Goal: Information Seeking & Learning: Learn about a topic

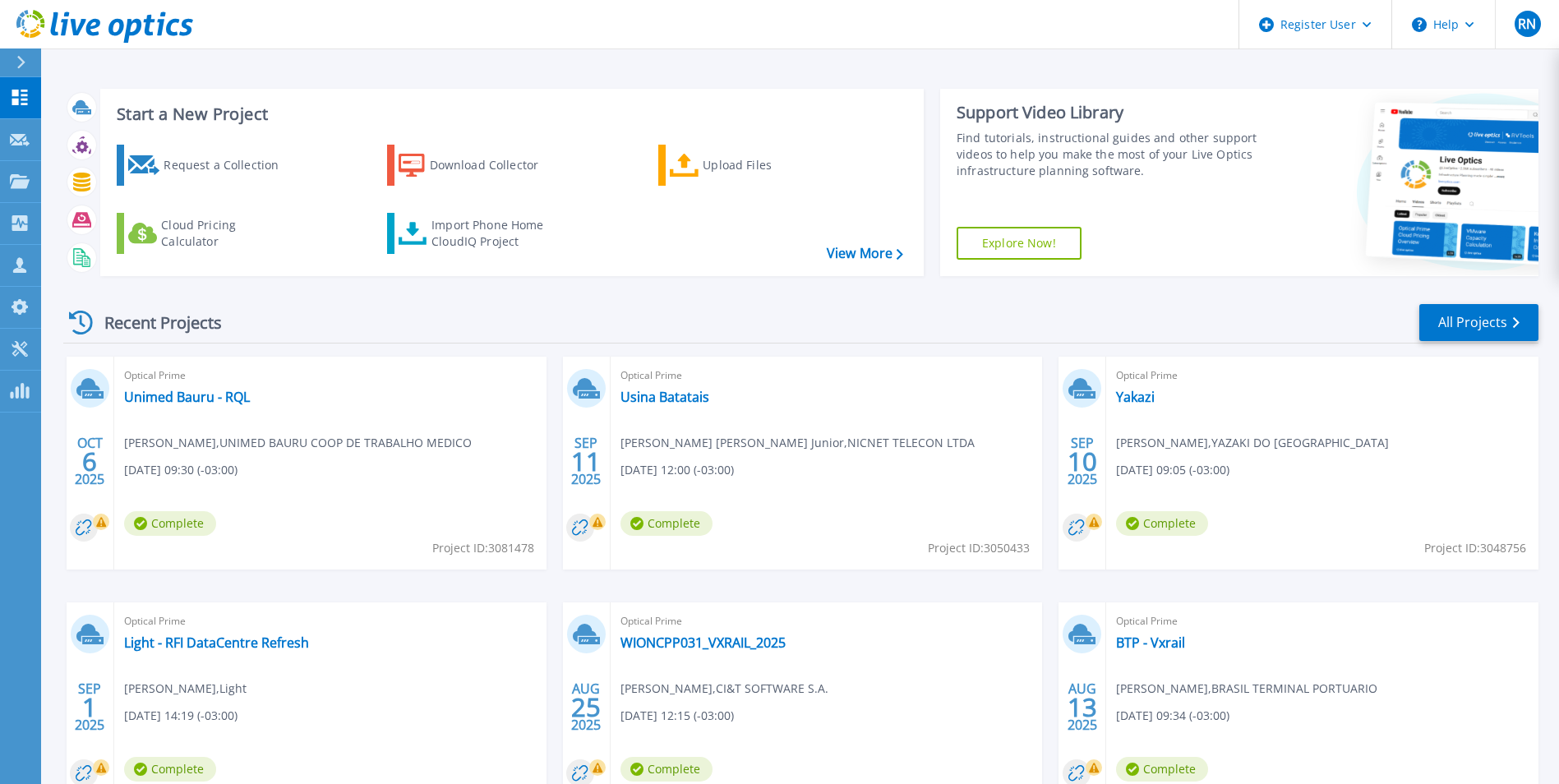
click at [313, 512] on div "Optical Prime Unimed Bauru - RQL [PERSON_NAME] , UNIMED BAURU COOP DE TRABALHO …" at bounding box center [330, 463] width 432 height 213
click at [216, 403] on link "Unimed Bauru - RQL" at bounding box center [186, 397] width 125 height 17
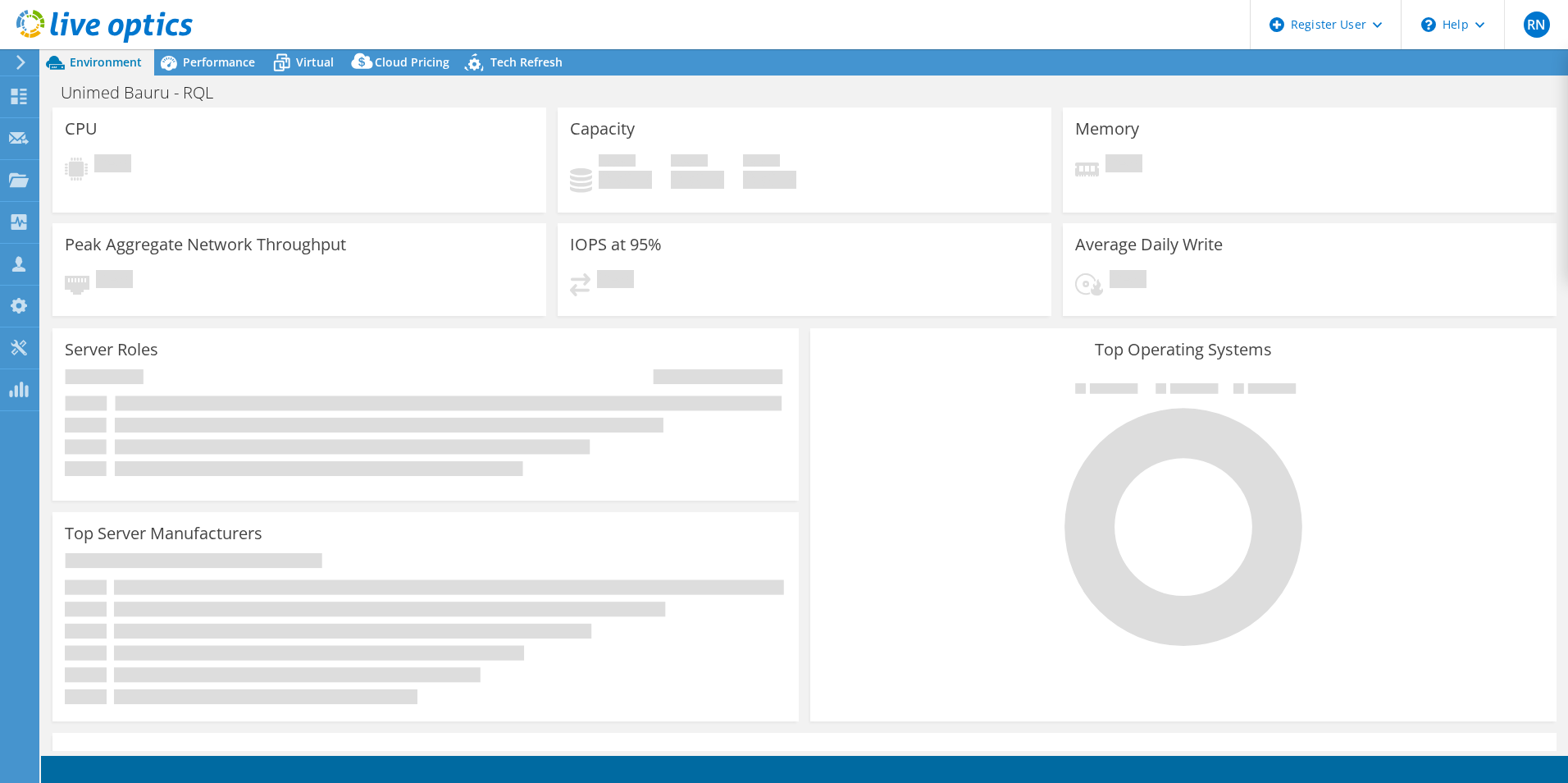
select select "USD"
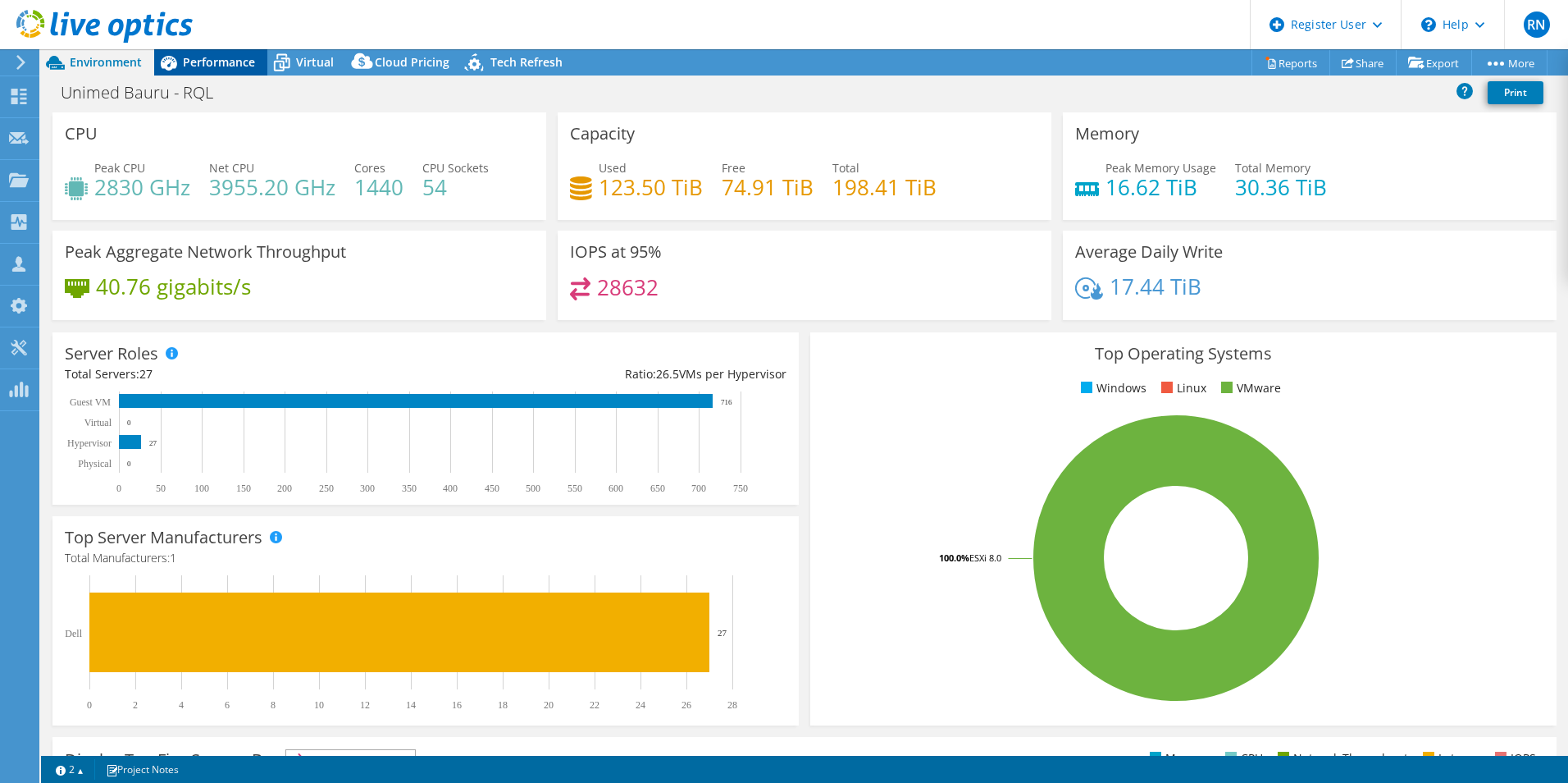
click at [224, 69] on span "Performance" at bounding box center [219, 62] width 72 height 16
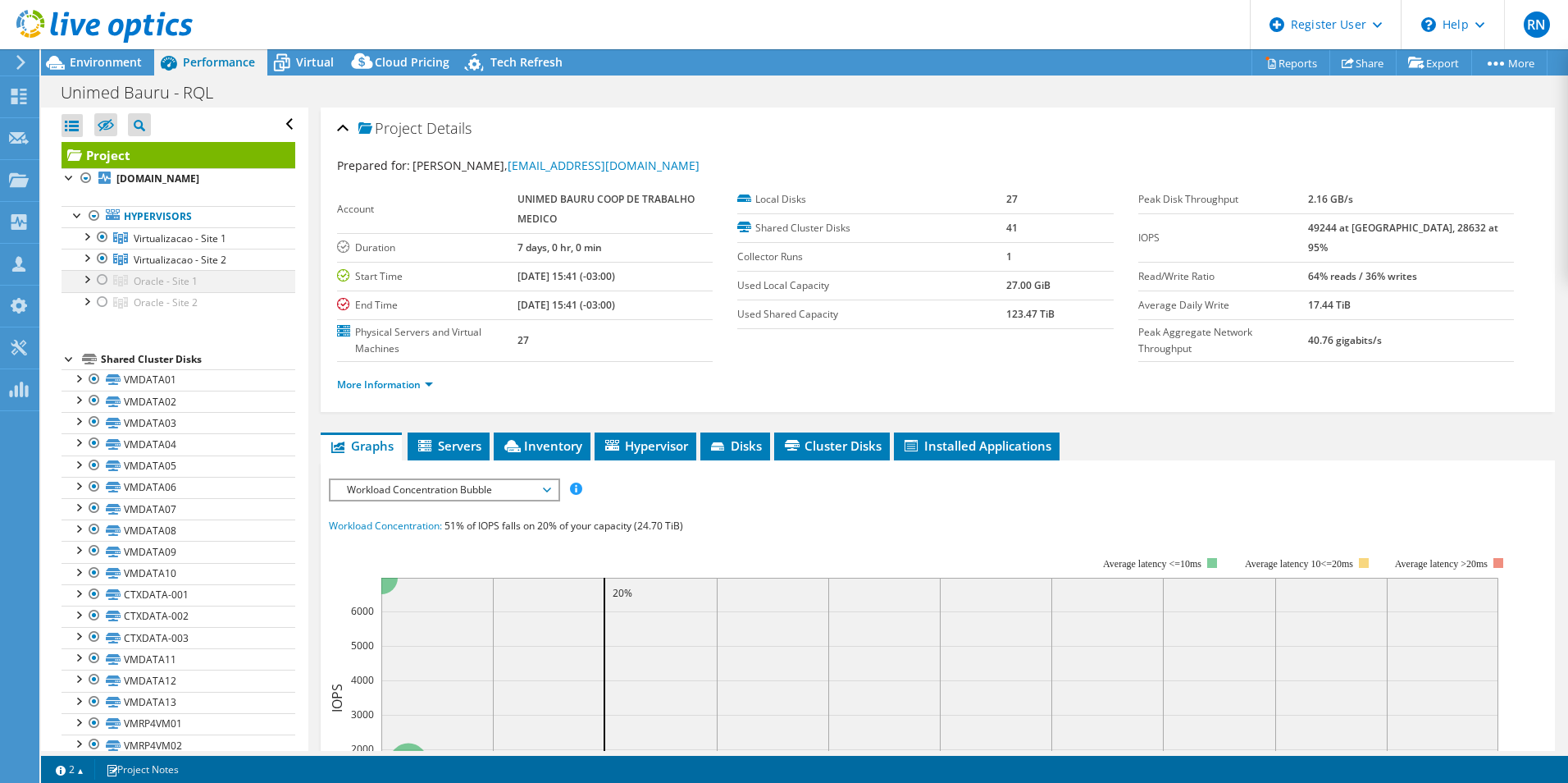
click at [104, 290] on div at bounding box center [103, 280] width 17 height 20
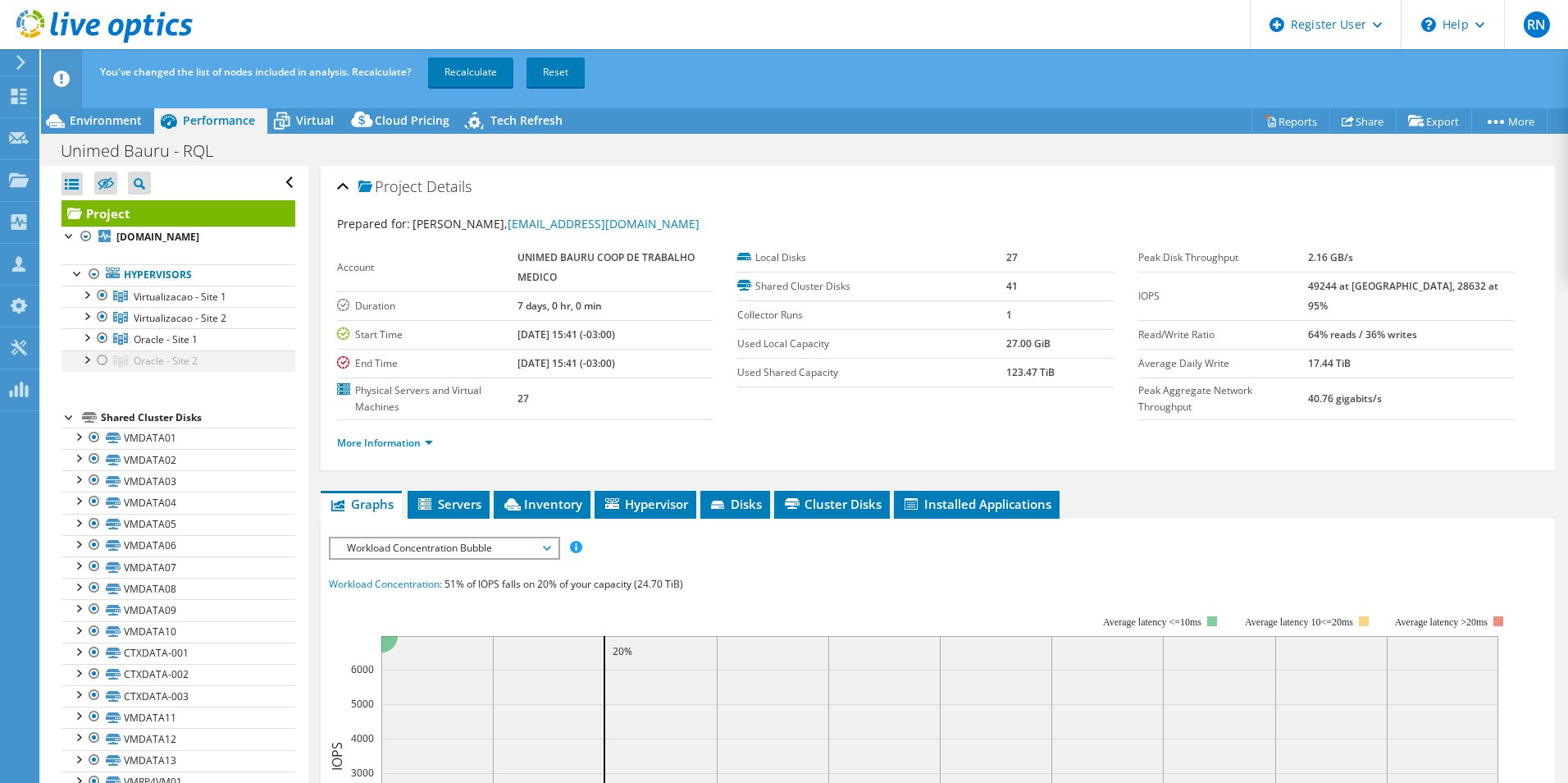
click at [101, 370] on div at bounding box center [103, 361] width 17 height 20
click at [67, 424] on div at bounding box center [70, 416] width 17 height 17
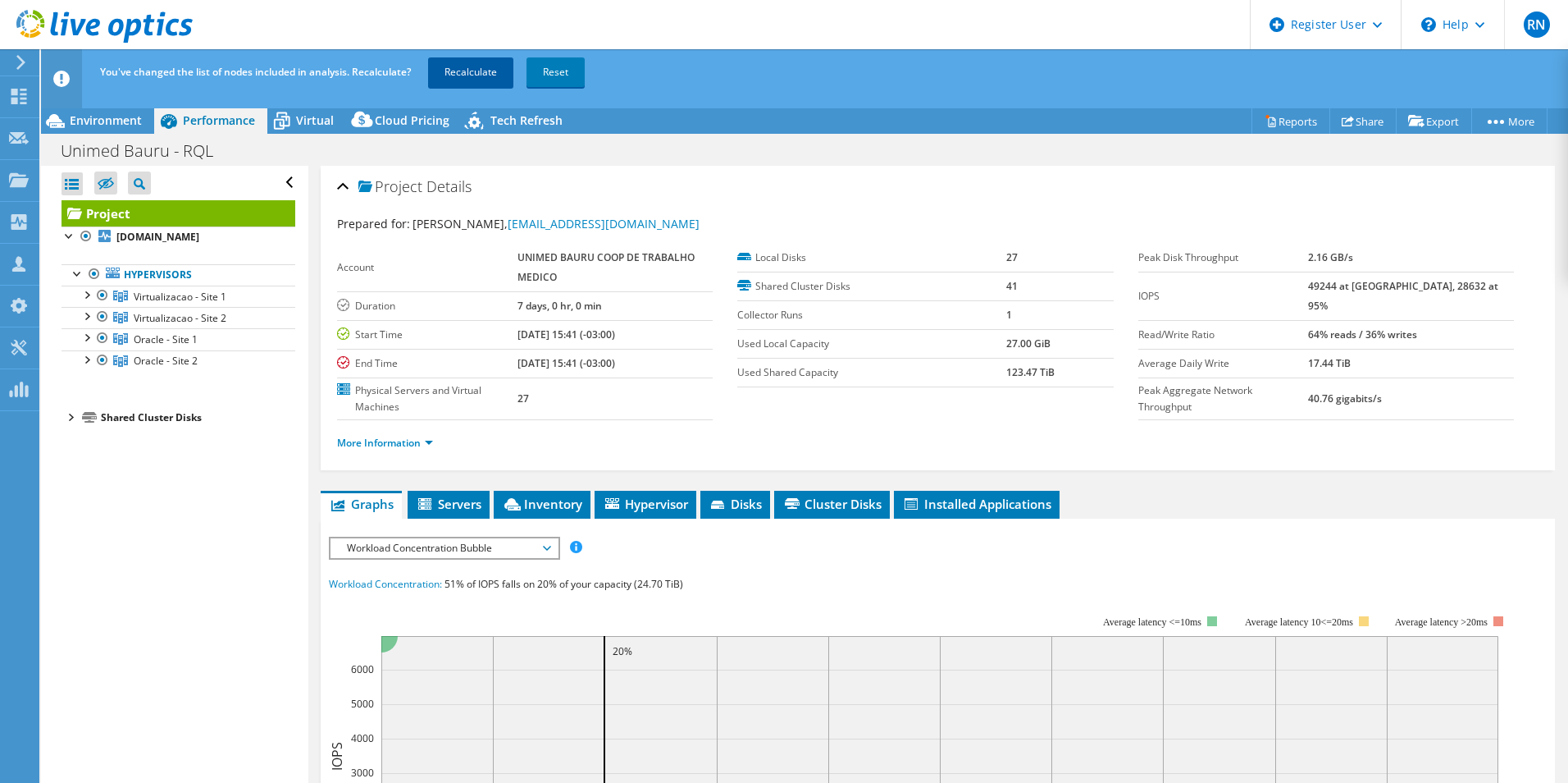
click at [476, 64] on link "Recalculate" at bounding box center [471, 72] width 85 height 29
click at [940, 81] on div "You've changed the list of nodes included in analysis. Recalculate? Recalculati…" at bounding box center [834, 72] width 1478 height 46
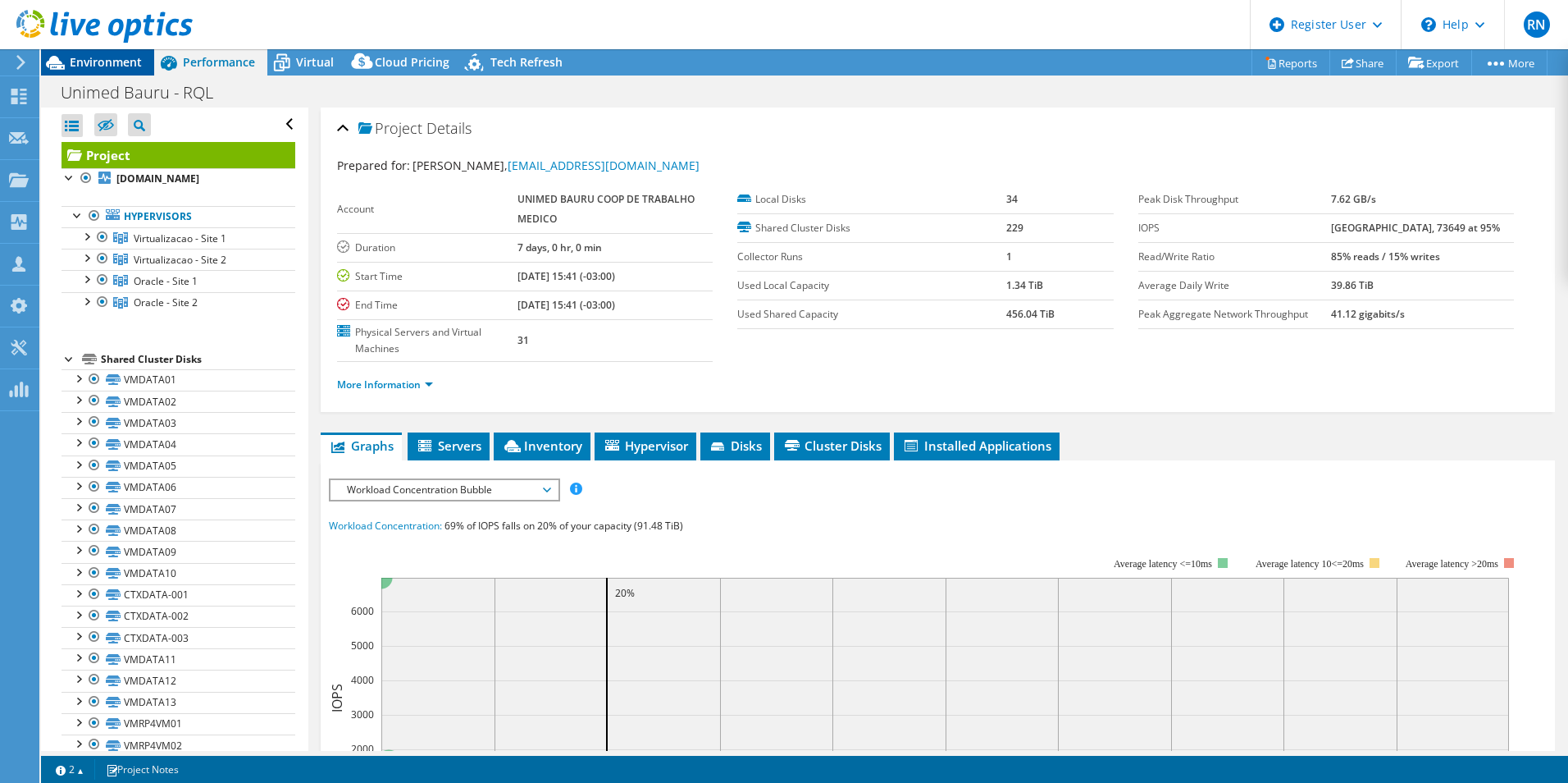
click at [119, 63] on span "Environment" at bounding box center [106, 62] width 72 height 16
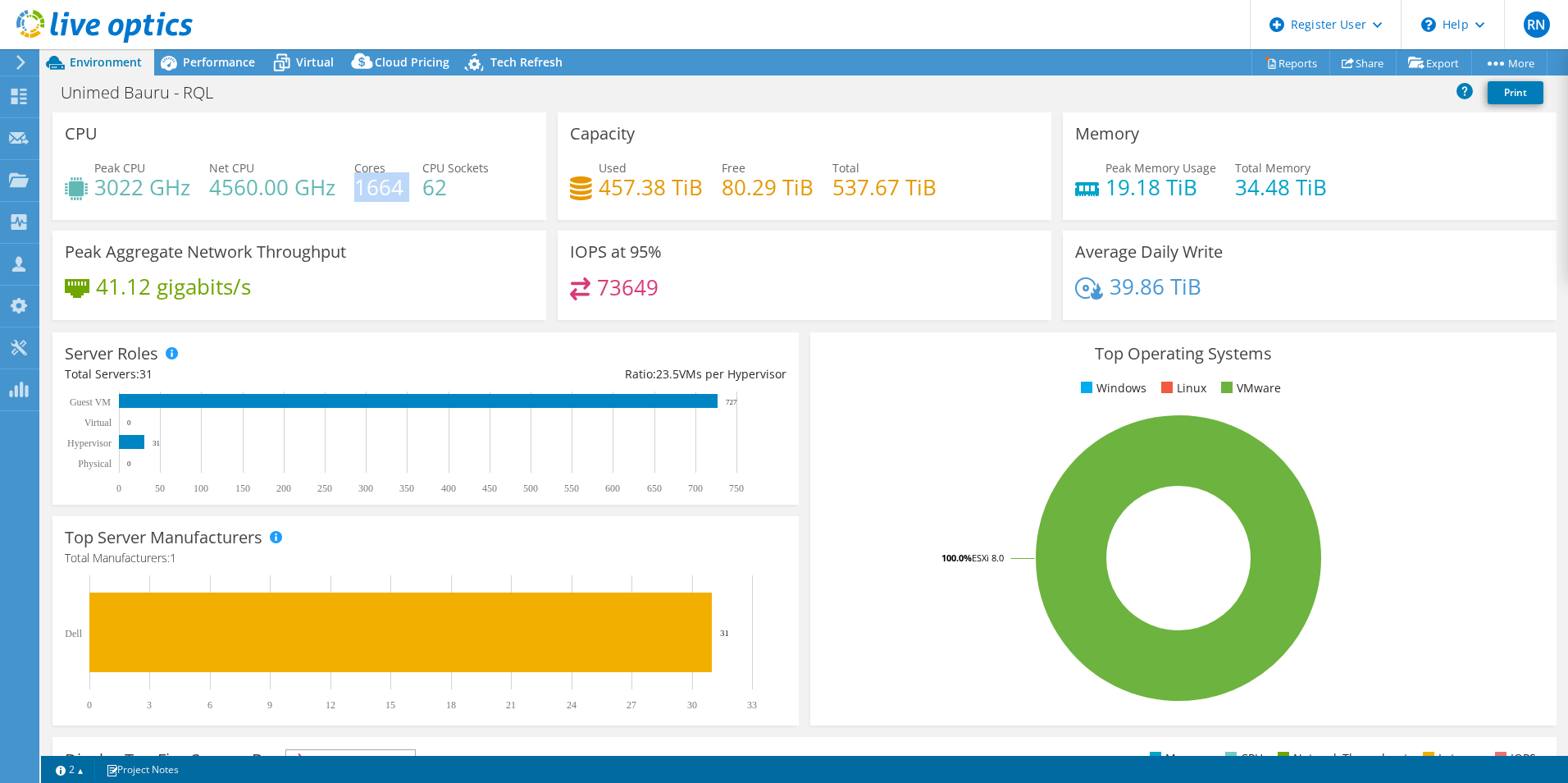
drag, startPoint x: 355, startPoint y: 189, endPoint x: 403, endPoint y: 191, distance: 48.0
click at [403, 191] on div "Peak CPU 3022 GHz Net CPU 4560.00 GHz Cores 1664 CPU Sockets 62" at bounding box center [300, 186] width 469 height 53
click at [203, 57] on span "Performance" at bounding box center [219, 62] width 72 height 16
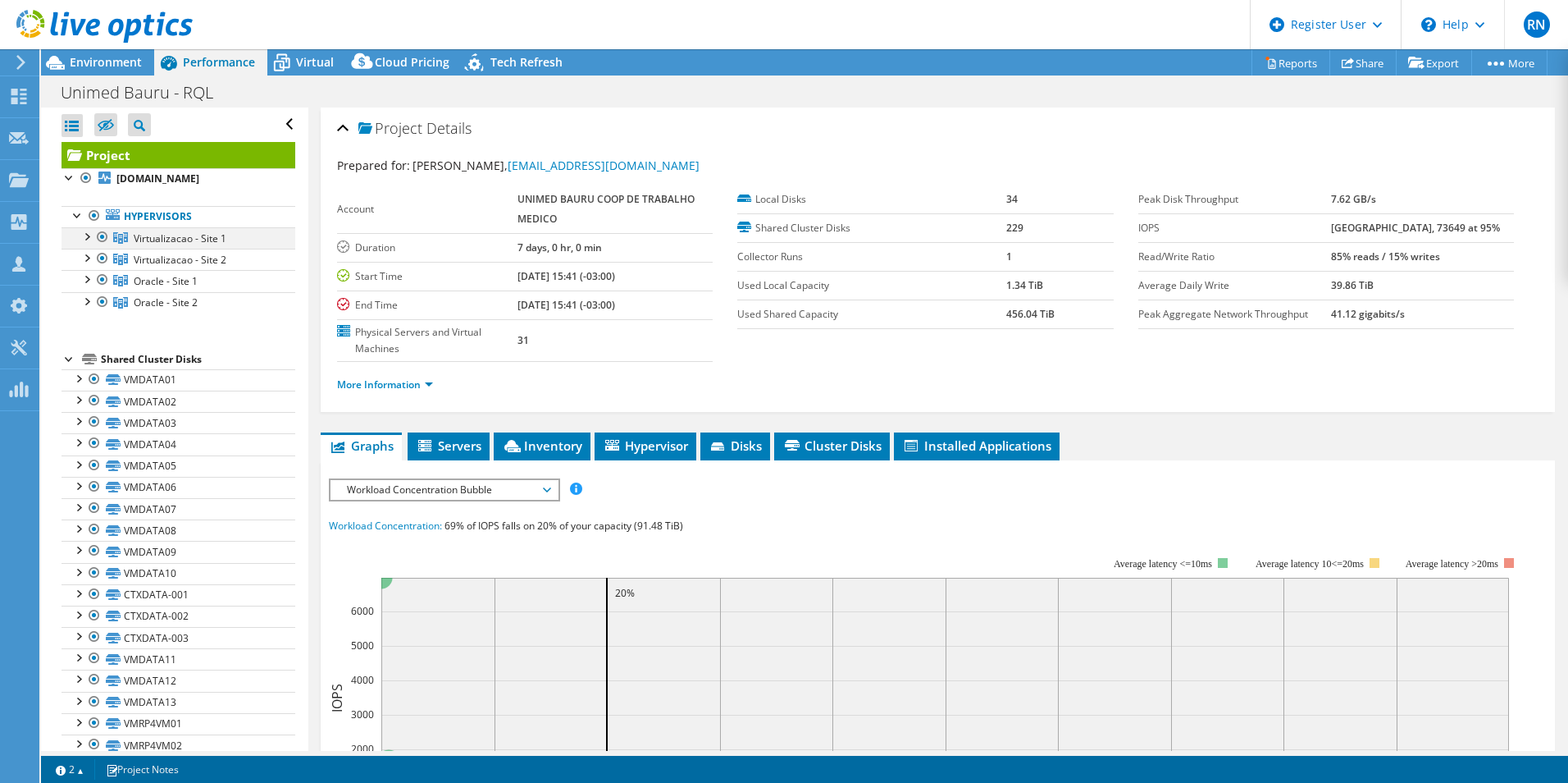
click at [84, 244] on div at bounding box center [86, 235] width 17 height 17
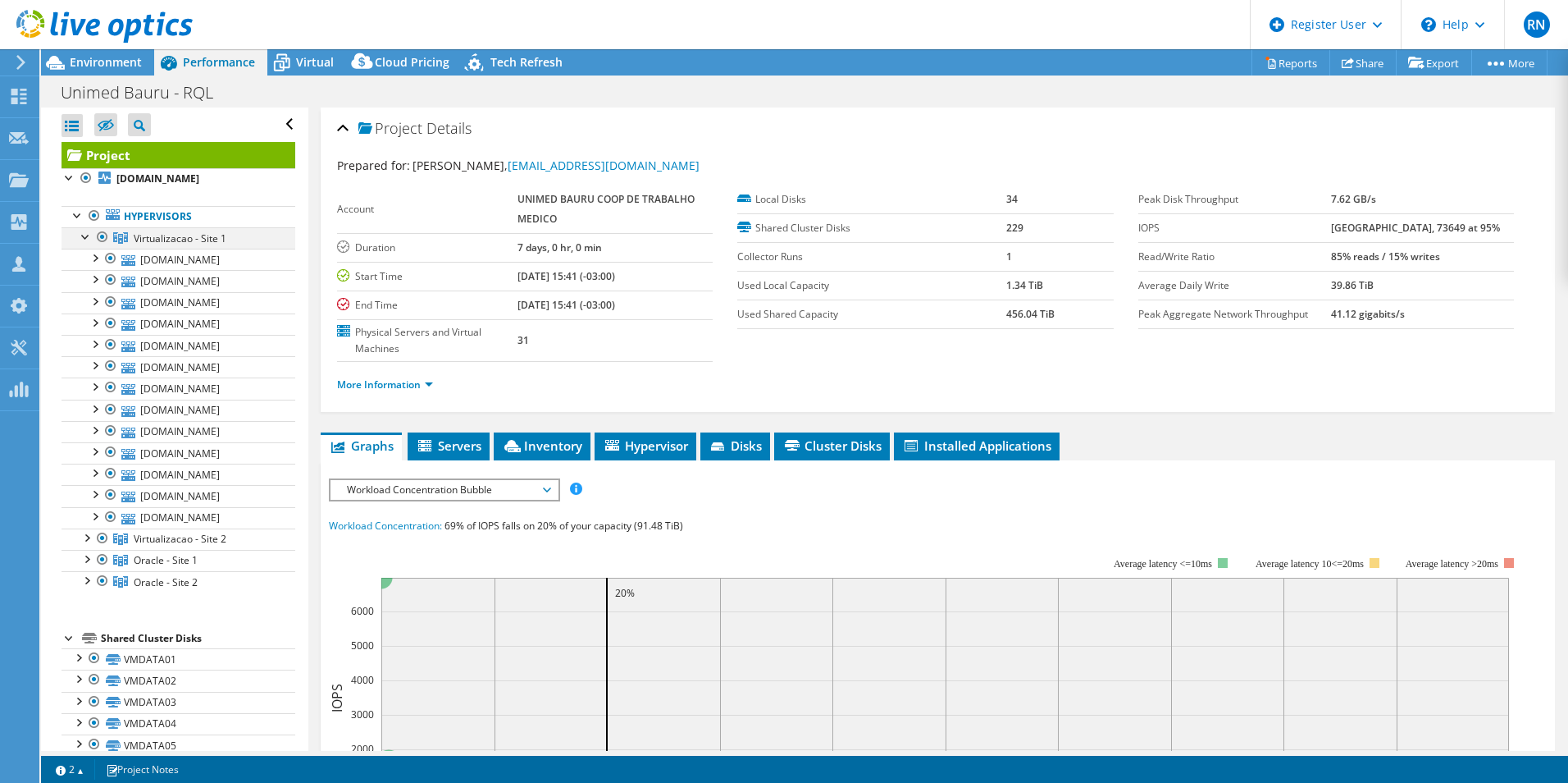
click at [84, 244] on div at bounding box center [86, 235] width 17 height 17
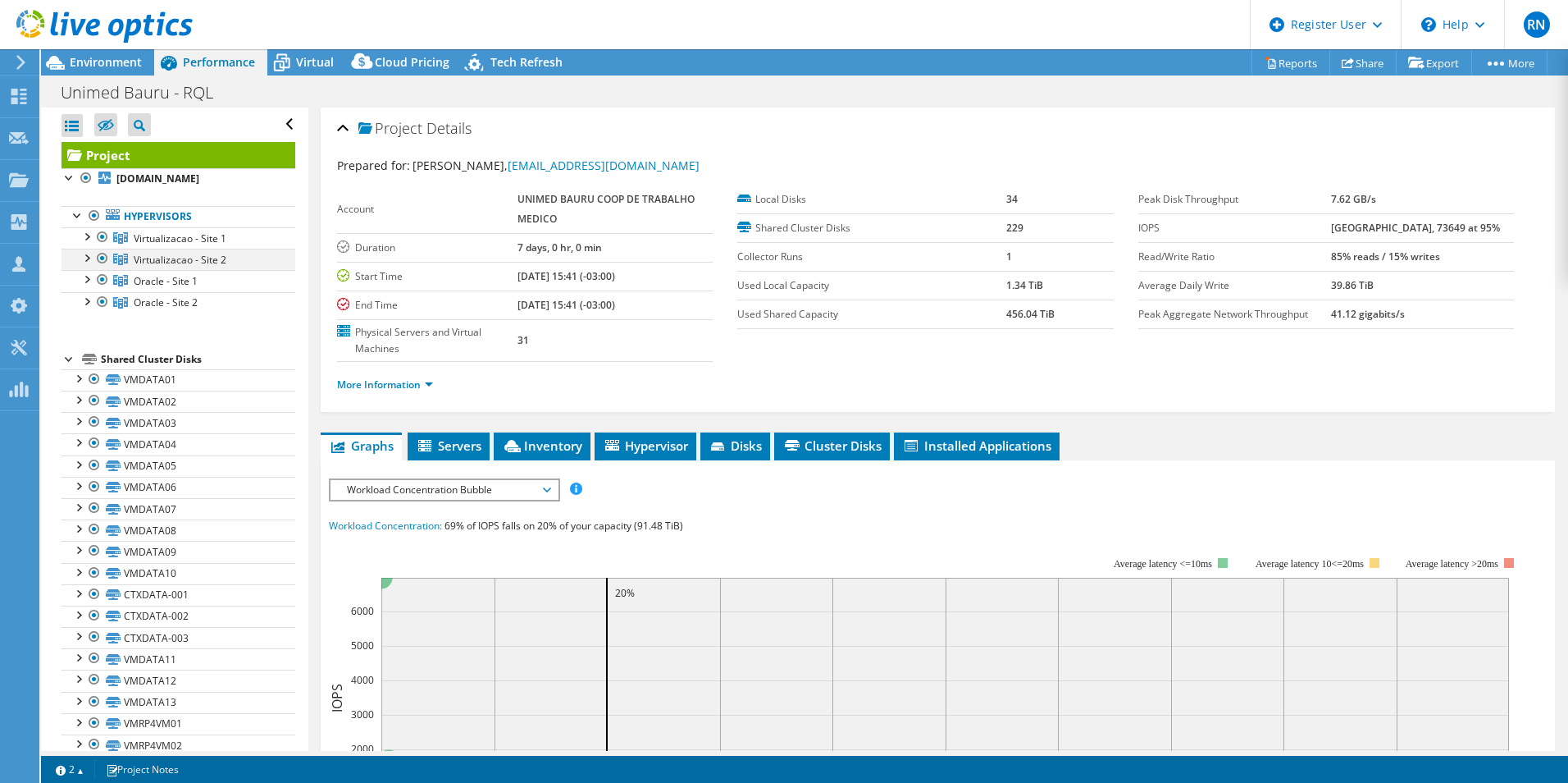
click at [90, 265] on div at bounding box center [86, 257] width 17 height 17
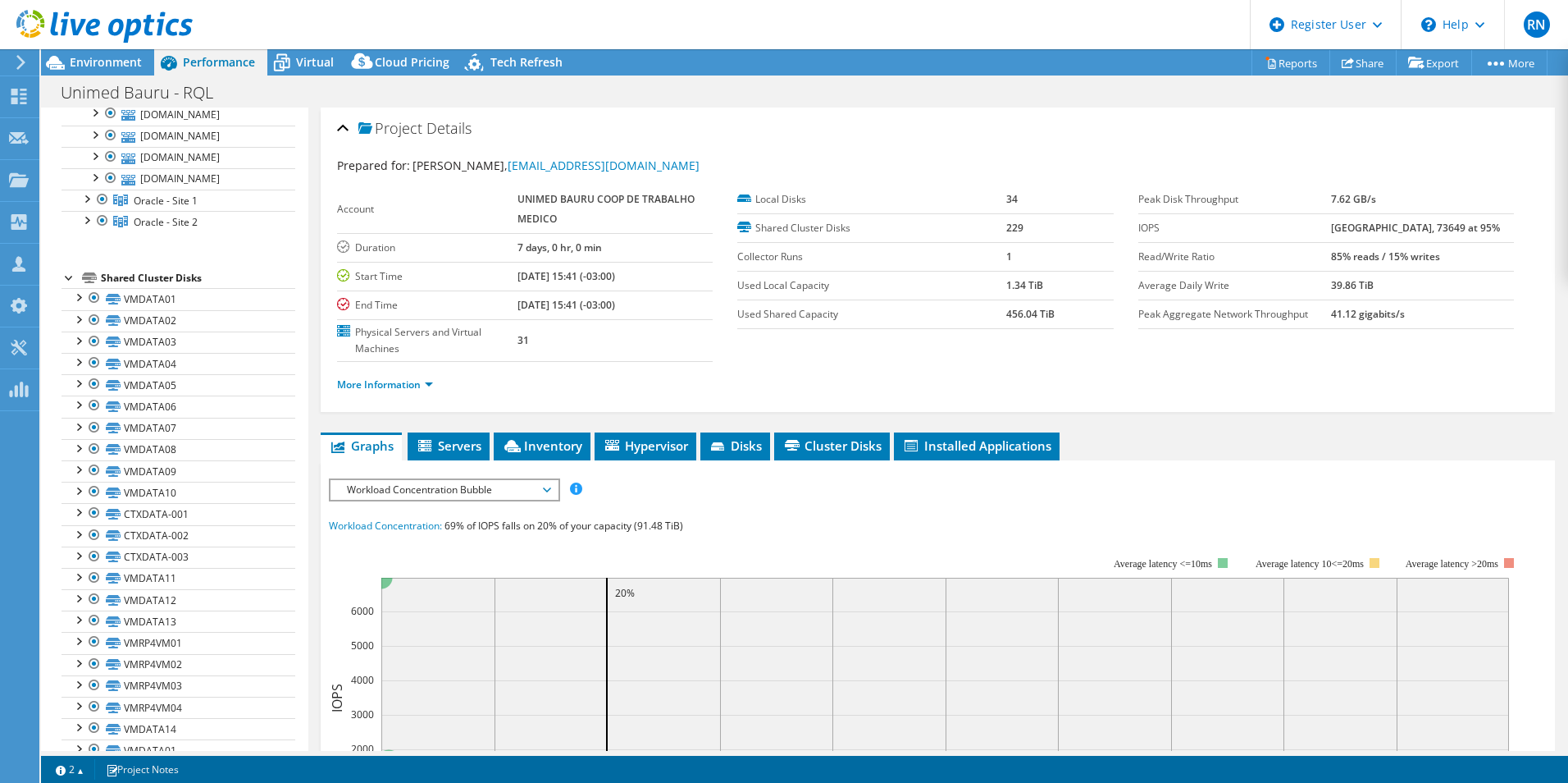
scroll to position [410, 0]
click at [86, 177] on div at bounding box center [86, 169] width 17 height 17
click at [85, 242] on div at bounding box center [86, 234] width 17 height 17
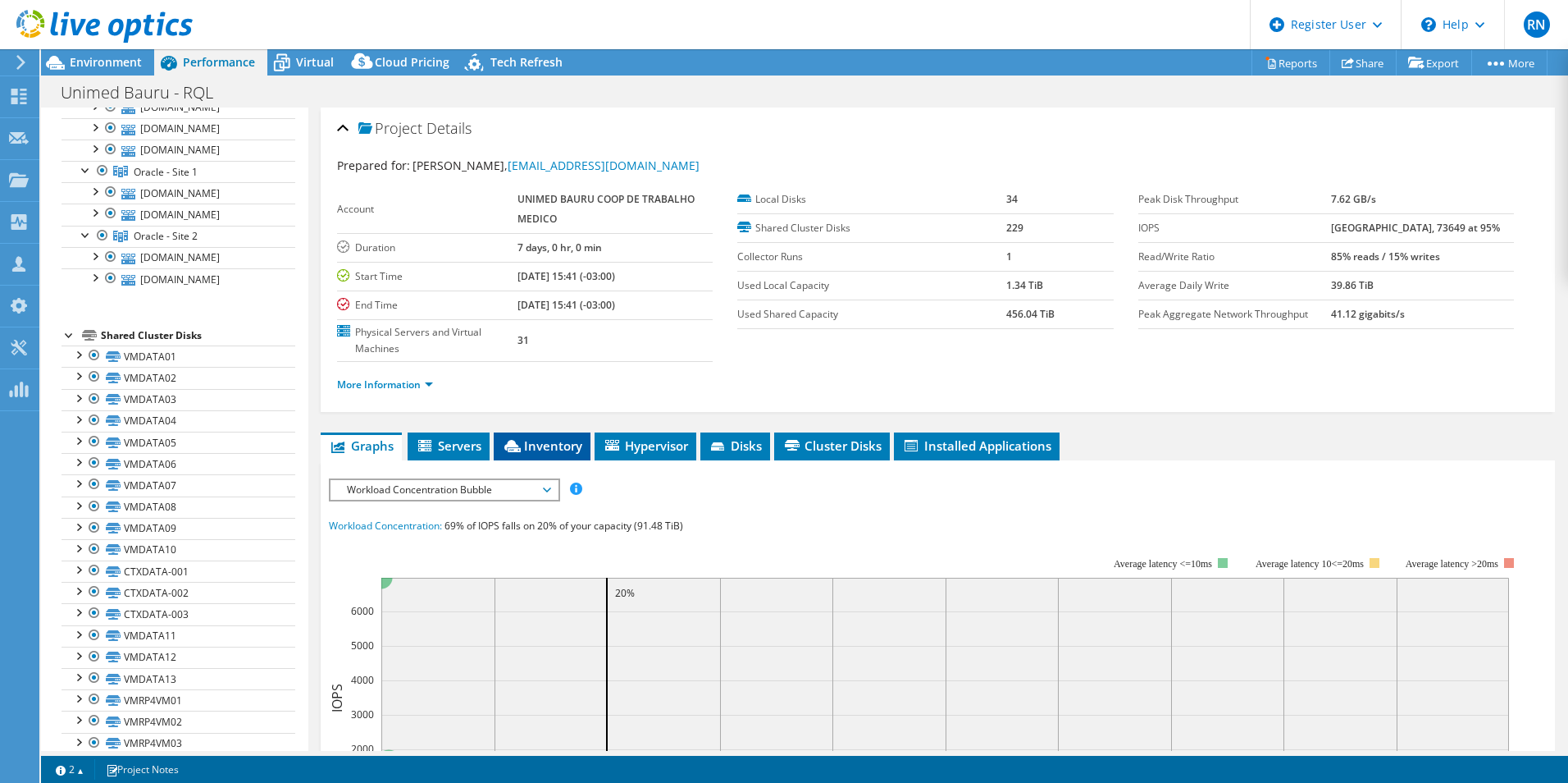
click at [550, 442] on span "Inventory" at bounding box center [542, 446] width 80 height 17
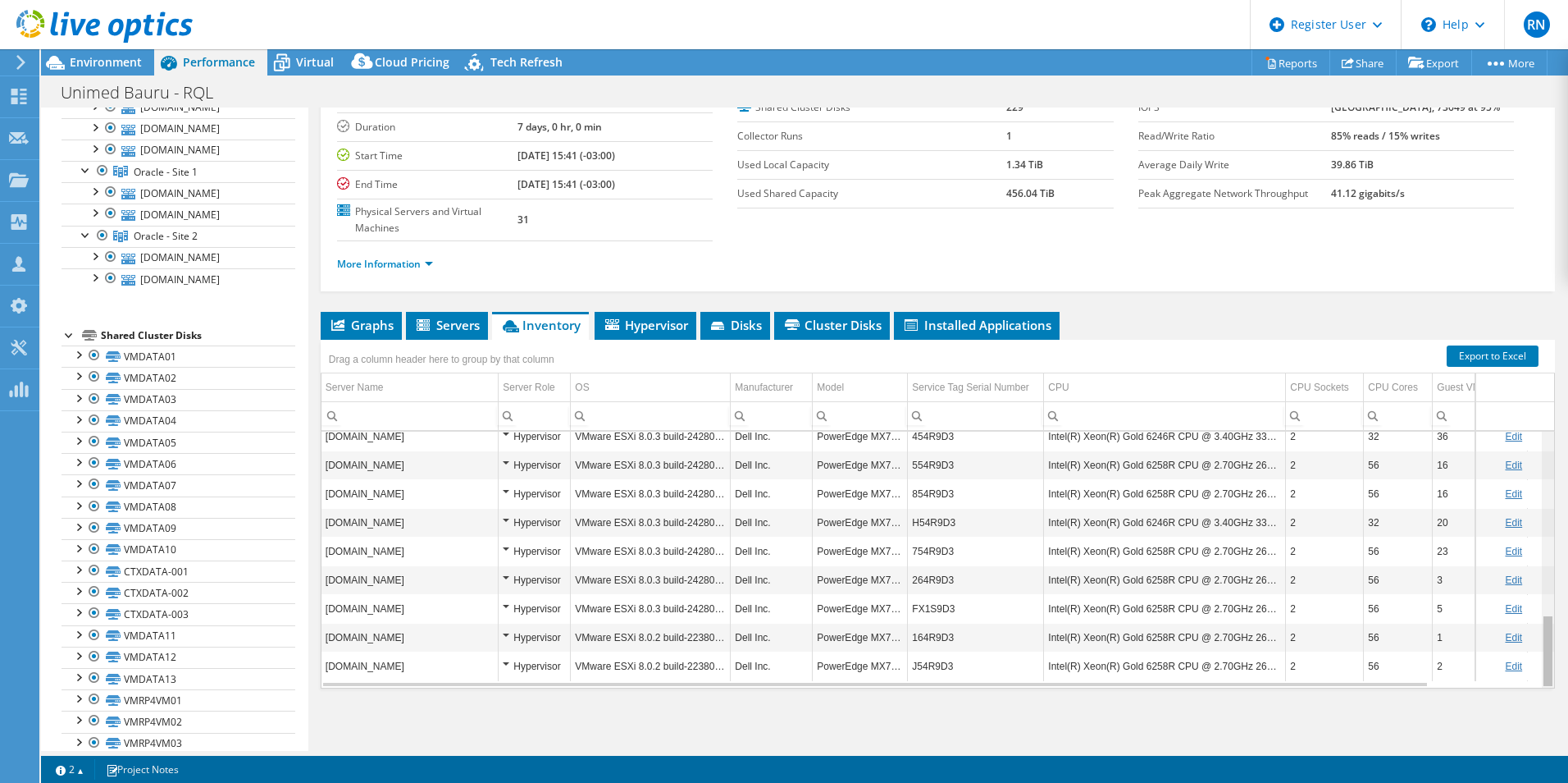
scroll to position [639, 0]
drag, startPoint x: 1540, startPoint y: 657, endPoint x: 1534, endPoint y: 648, distance: 10.8
click at [1534, 648] on body "RN Dell User [PERSON_NAME] [PERSON_NAME][EMAIL_ADDRESS][PERSON_NAME][DOMAIN_NAM…" at bounding box center [784, 392] width 1568 height 783
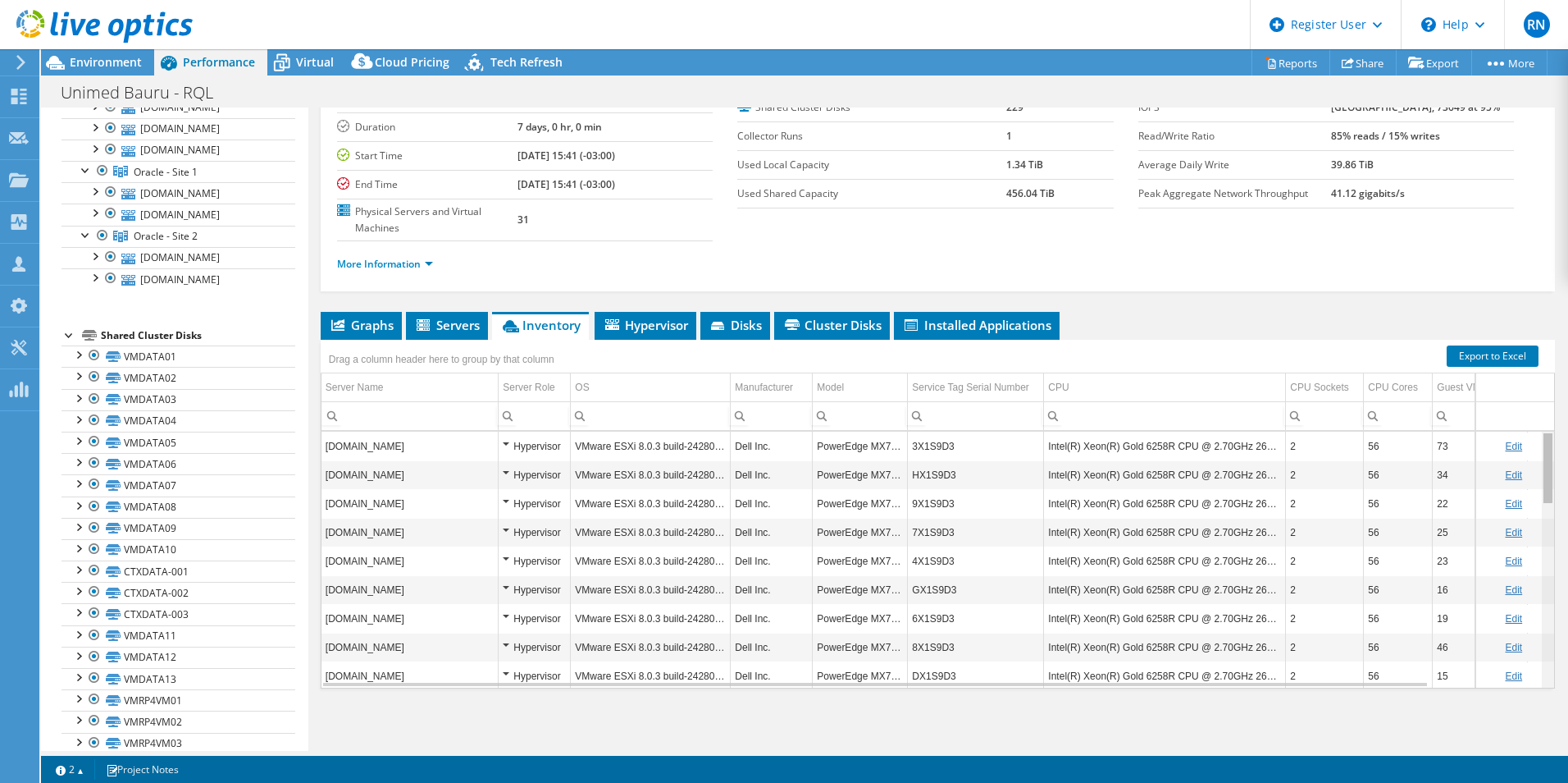
drag, startPoint x: 1533, startPoint y: 653, endPoint x: 1500, endPoint y: 427, distance: 228.4
click at [1500, 427] on body "RN Dell User [PERSON_NAME] [PERSON_NAME][EMAIL_ADDRESS][PERSON_NAME][DOMAIN_NAM…" at bounding box center [784, 392] width 1568 height 783
drag, startPoint x: 1540, startPoint y: 646, endPoint x: 1539, endPoint y: 415, distance: 231.0
click at [1539, 415] on body "RN Dell User [PERSON_NAME] [PERSON_NAME][EMAIL_ADDRESS][PERSON_NAME][DOMAIN_NAM…" at bounding box center [784, 392] width 1568 height 783
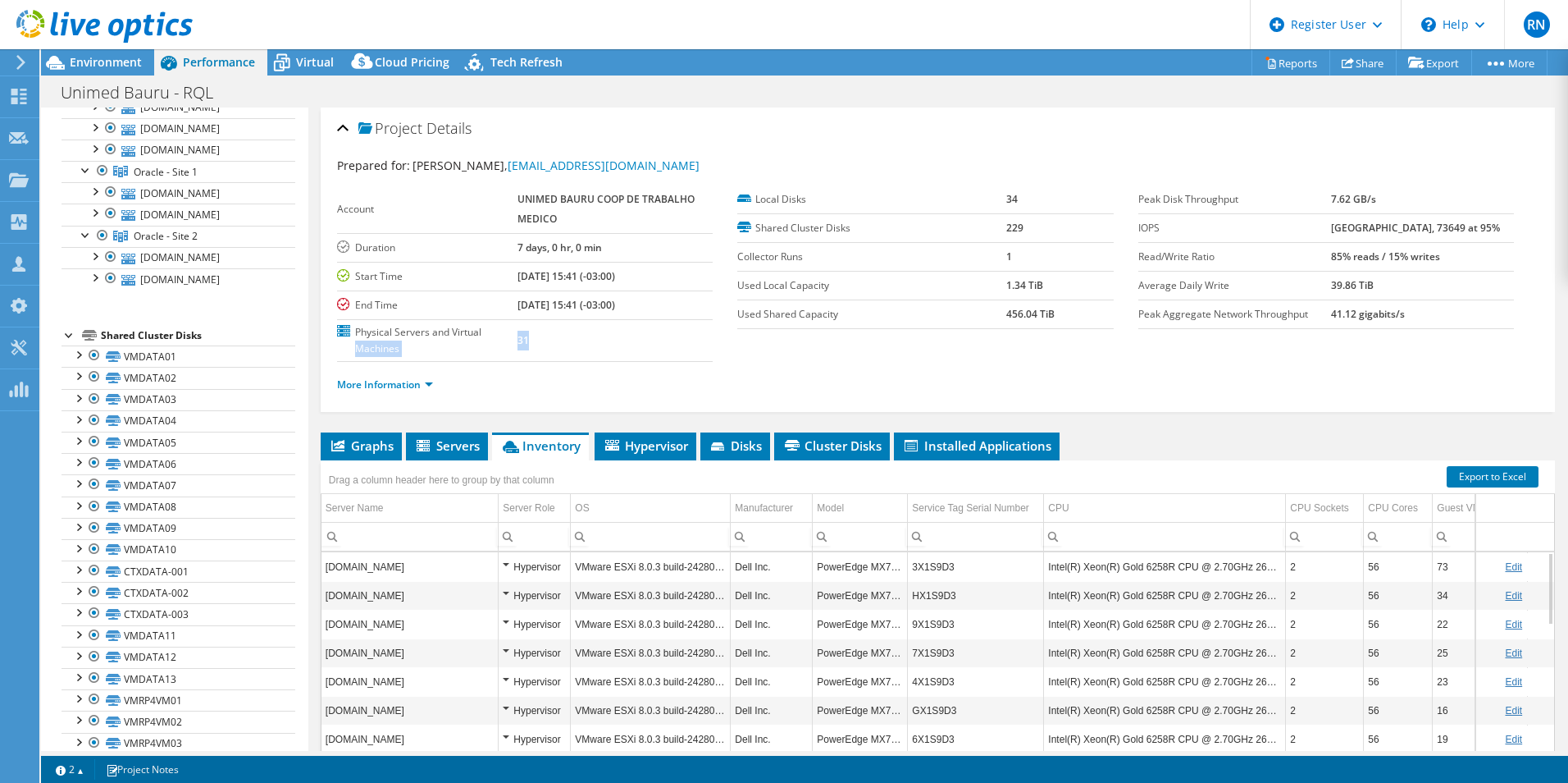
drag, startPoint x: 515, startPoint y: 338, endPoint x: 530, endPoint y: 338, distance: 15.0
click at [530, 338] on tr "Physical Servers and Virtual Machines 31" at bounding box center [525, 340] width 376 height 42
click at [980, 357] on section "Account UNIMED BAURU COOP DE TRABALHO MEDICO Duration 7 days, 0 hr, 0 min Start…" at bounding box center [738, 273] width 801 height 176
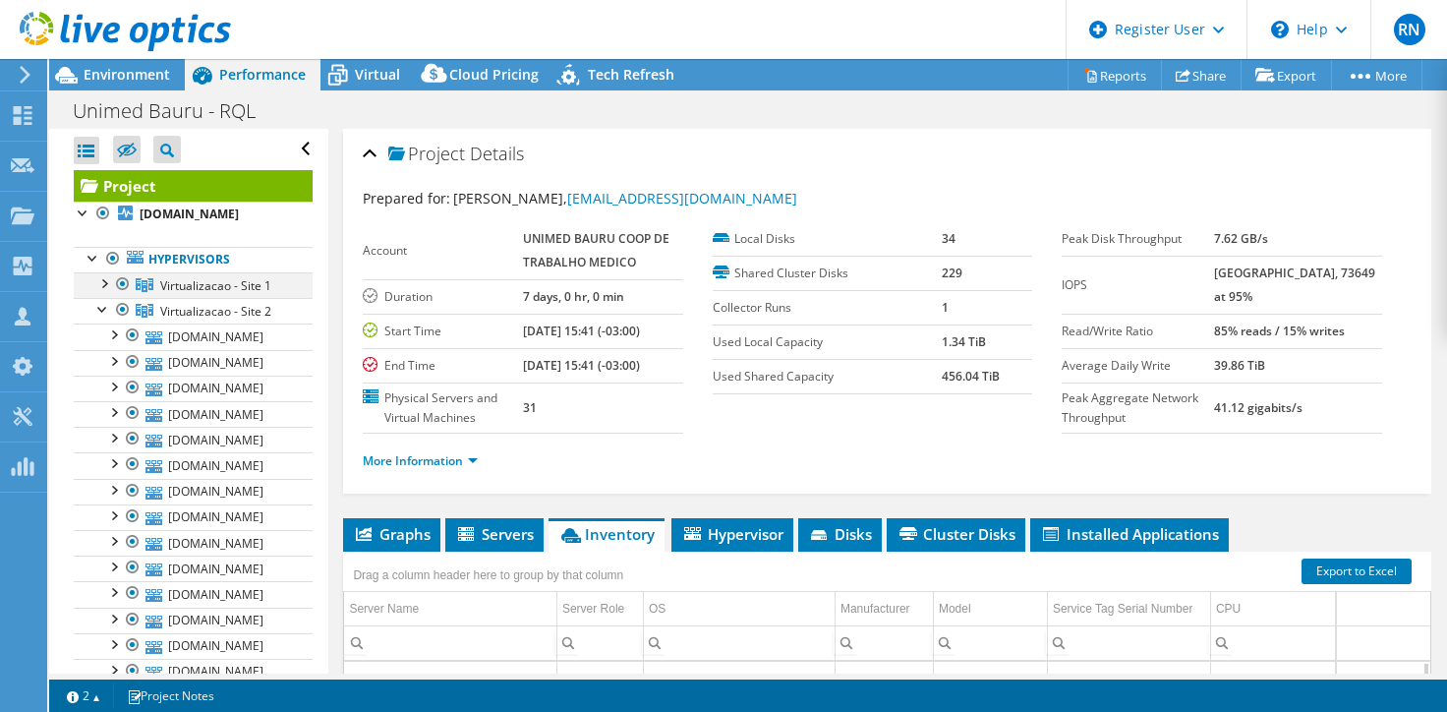
click at [104, 292] on div at bounding box center [103, 282] width 20 height 20
